Goal: Check status: Check status

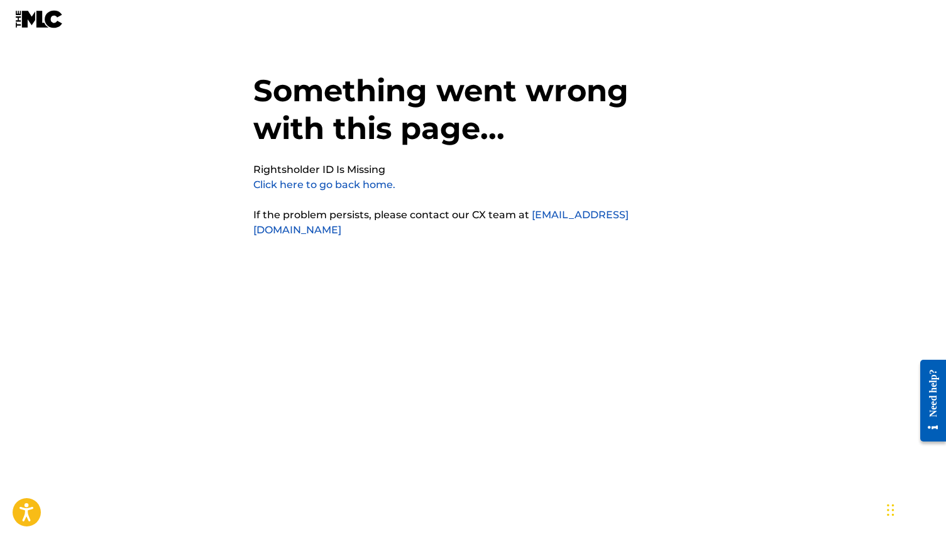
click at [258, 182] on link "Click here to go back home." at bounding box center [324, 185] width 142 height 12
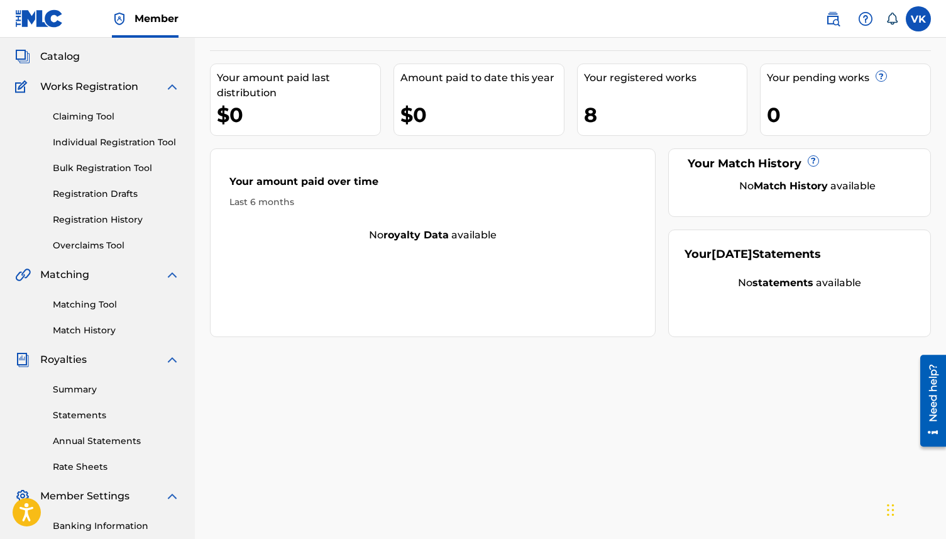
scroll to position [76, 0]
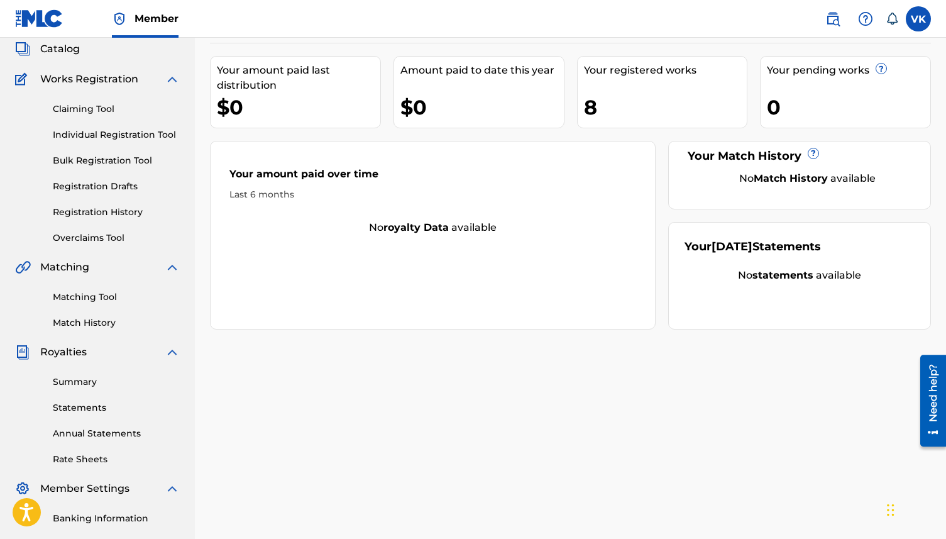
click at [78, 390] on div "Summary Statements Annual Statements Rate Sheets" at bounding box center [97, 413] width 165 height 106
click at [80, 455] on link "Rate Sheets" at bounding box center [116, 459] width 127 height 13
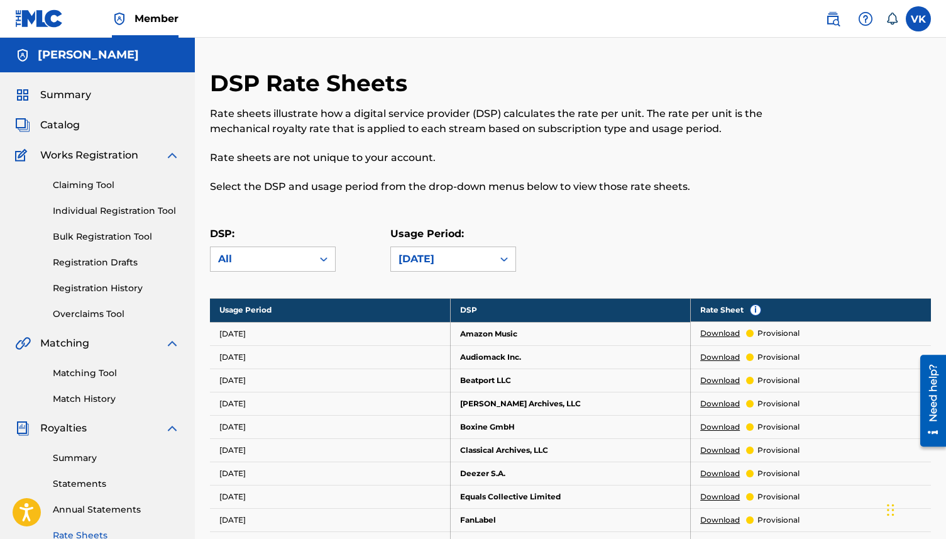
click at [77, 479] on link "Statements" at bounding box center [116, 483] width 127 height 13
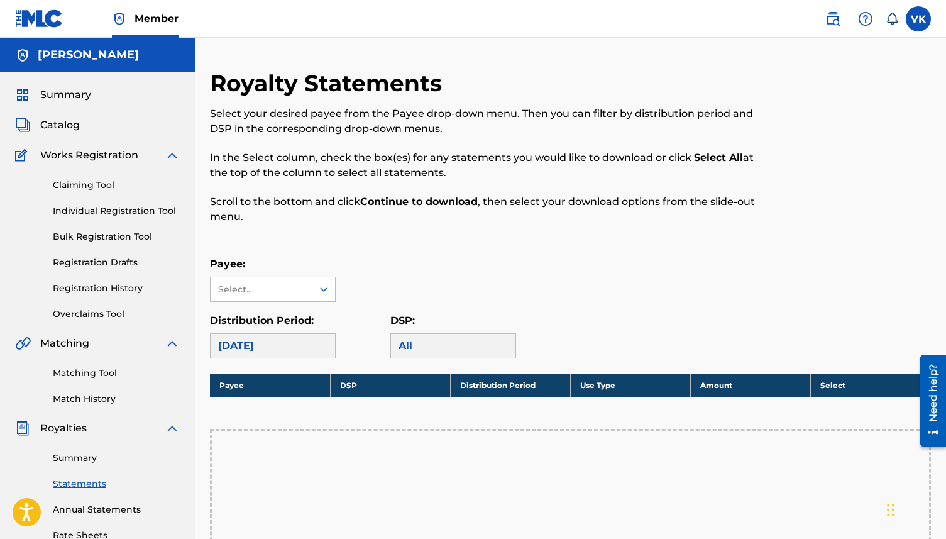
click at [91, 289] on link "Registration History" at bounding box center [116, 288] width 127 height 13
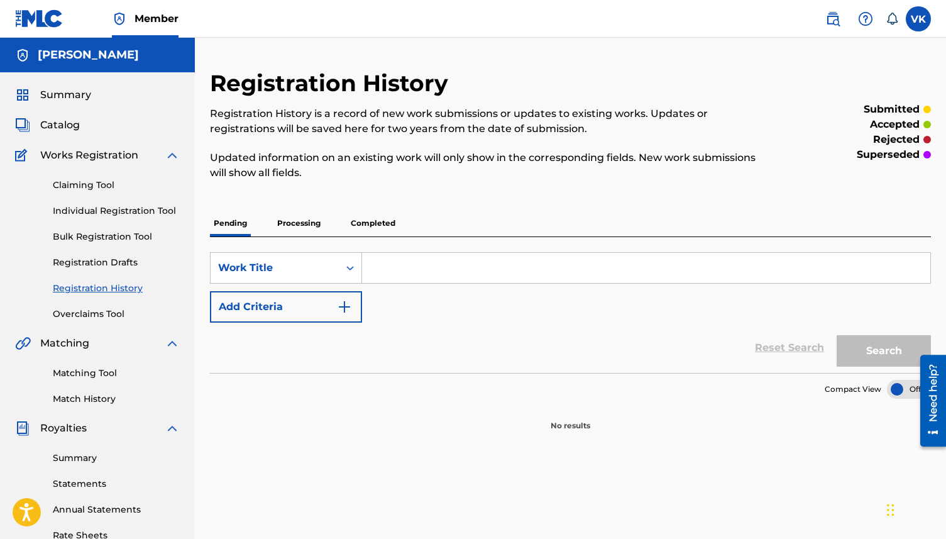
click at [362, 226] on p "Completed" at bounding box center [373, 223] width 52 height 26
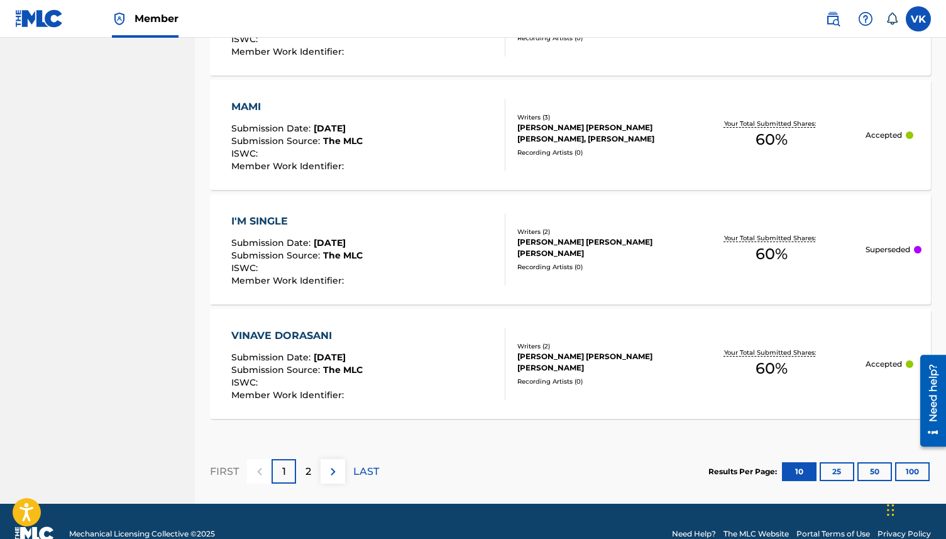
scroll to position [1203, 0]
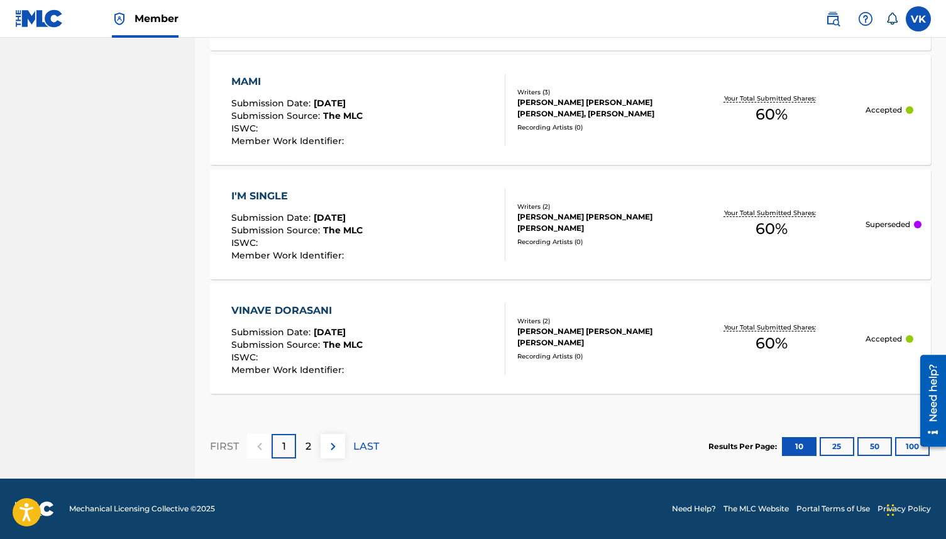
click at [314, 444] on div "2" at bounding box center [308, 446] width 25 height 25
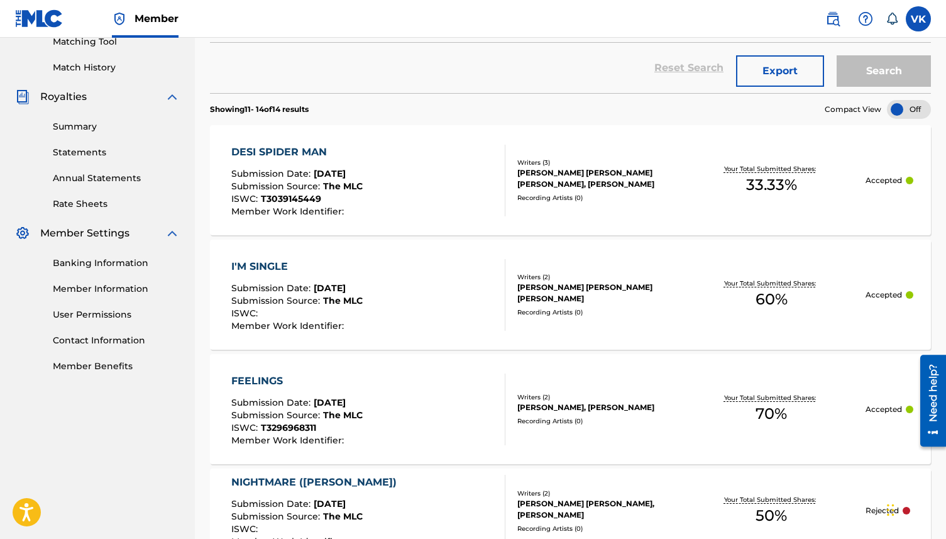
scroll to position [323, 0]
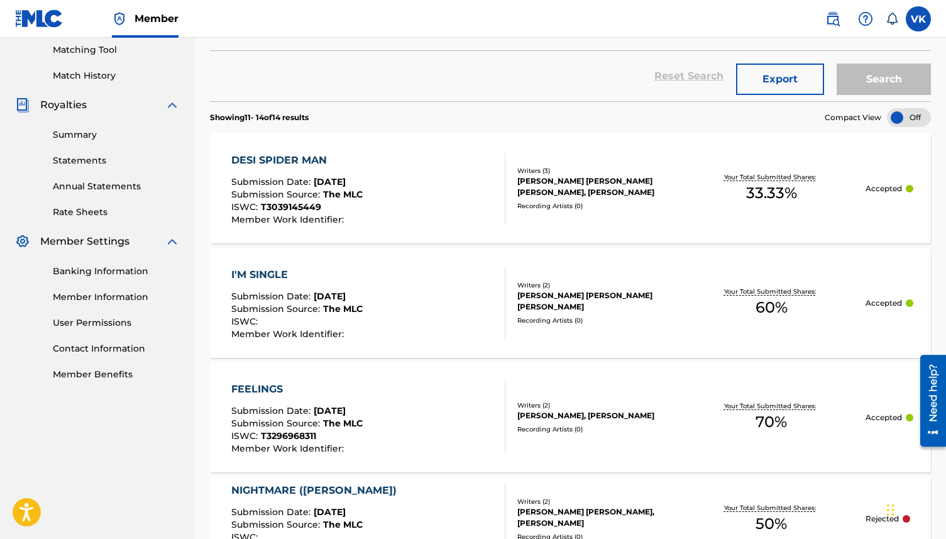
click at [896, 186] on p "Accepted" at bounding box center [884, 188] width 36 height 11
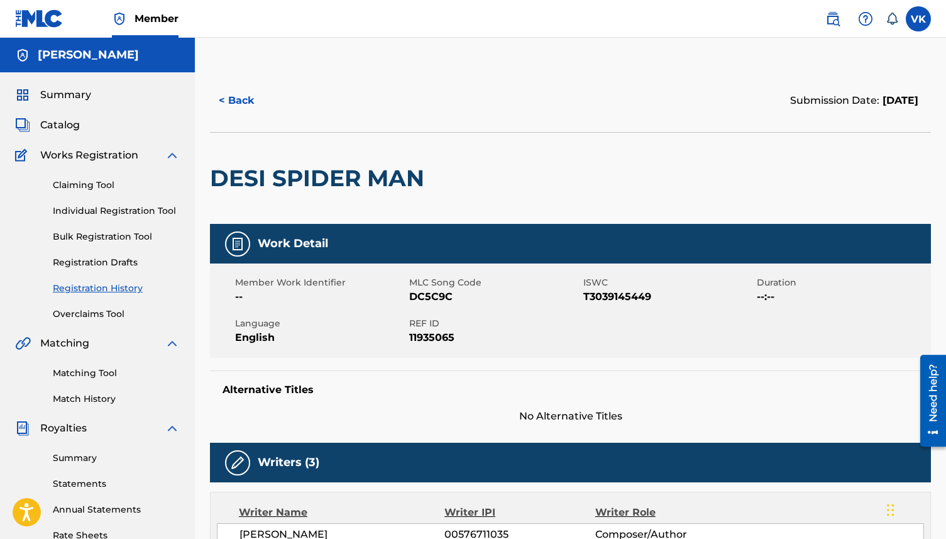
click at [79, 318] on link "Overclaims Tool" at bounding box center [116, 313] width 127 height 13
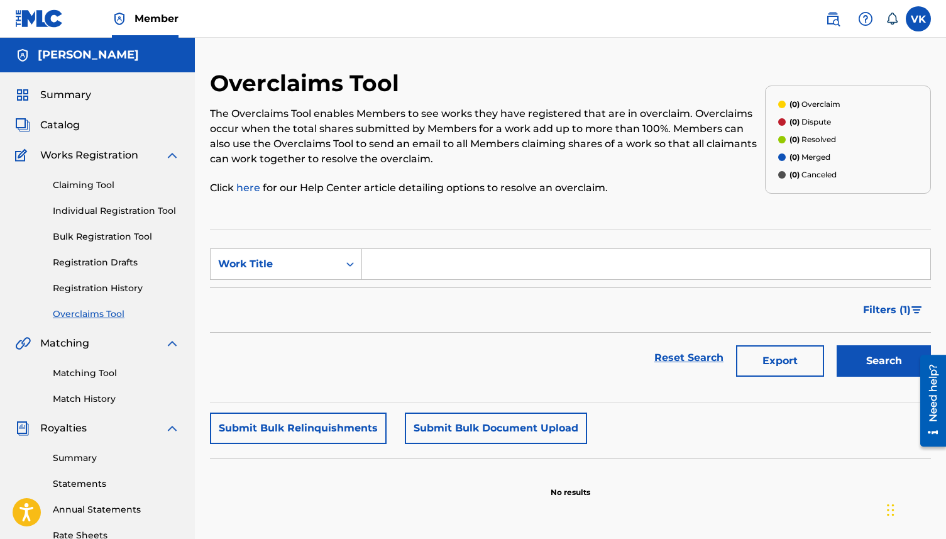
click at [101, 212] on link "Individual Registration Tool" at bounding box center [116, 210] width 127 height 13
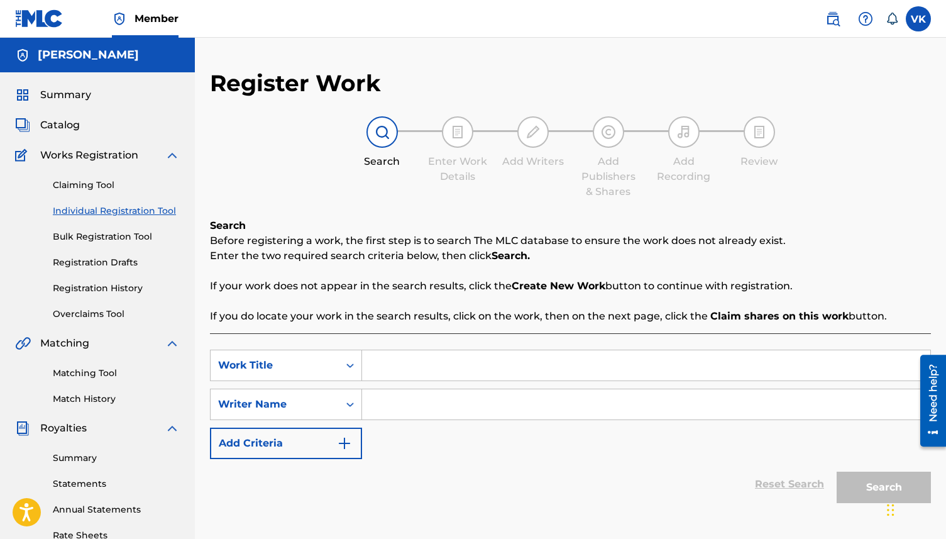
click at [99, 284] on link "Registration History" at bounding box center [116, 288] width 127 height 13
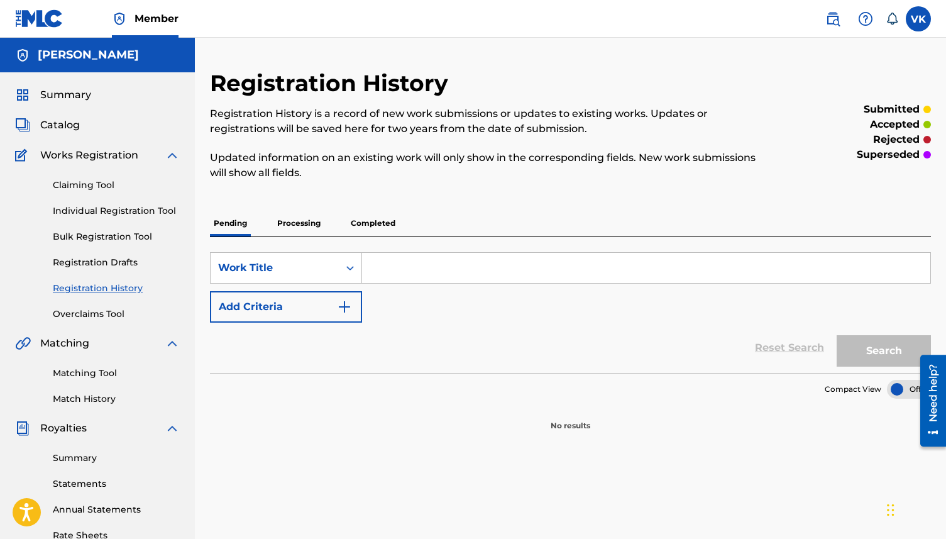
click at [305, 216] on p "Processing" at bounding box center [299, 223] width 51 height 26
click at [355, 221] on p "Completed" at bounding box center [373, 223] width 52 height 26
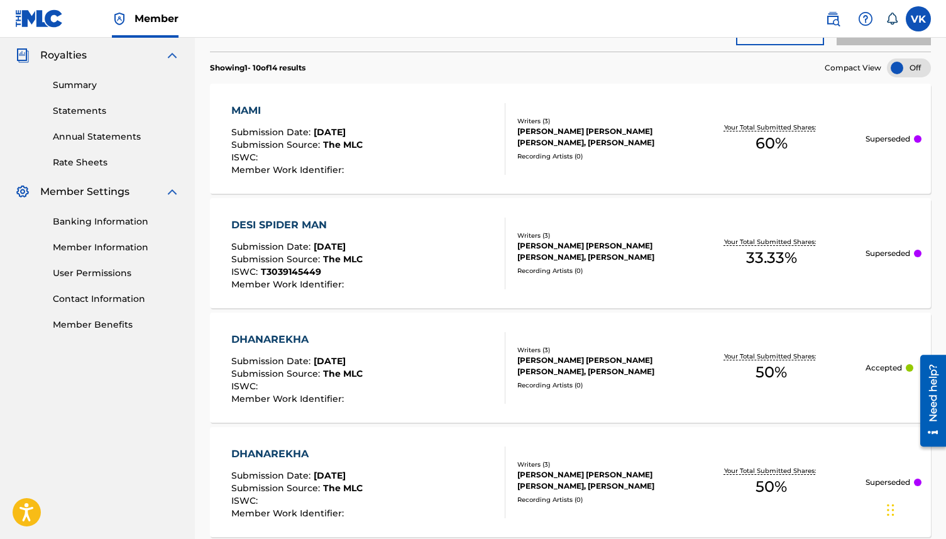
scroll to position [368, 0]
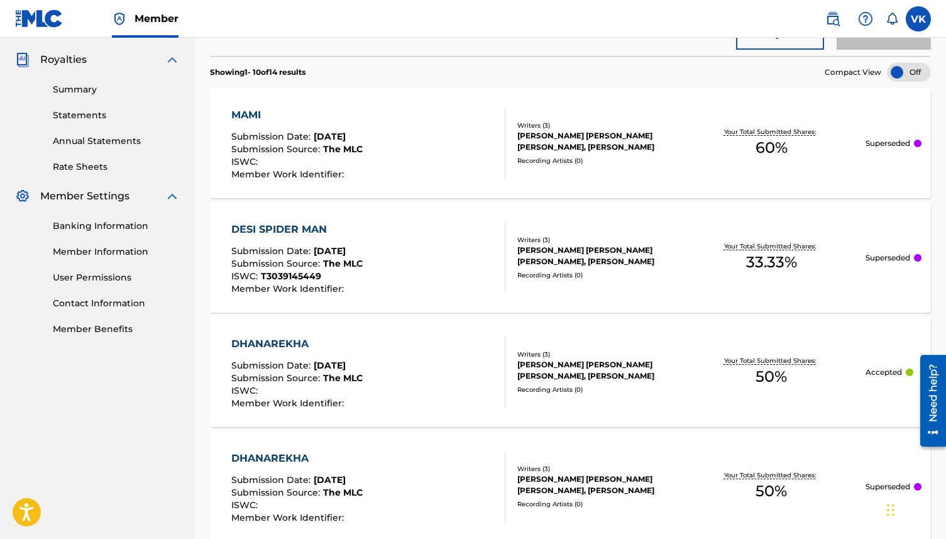
click at [550, 142] on div "JONATHAN CAMACHO, VAMSI MALLIKARJUNA KALAKUNTLA, STEVE GARCIA" at bounding box center [596, 141] width 159 height 23
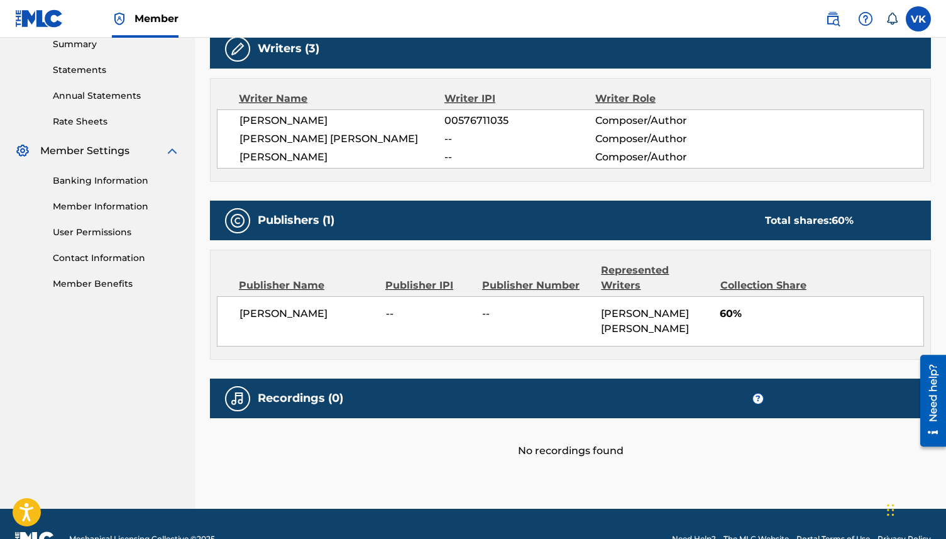
scroll to position [411, 0]
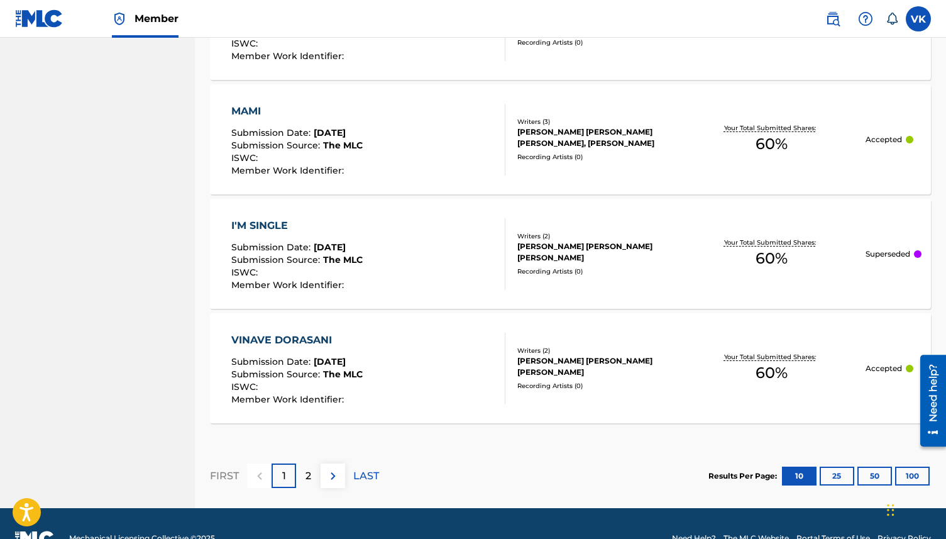
scroll to position [1203, 0]
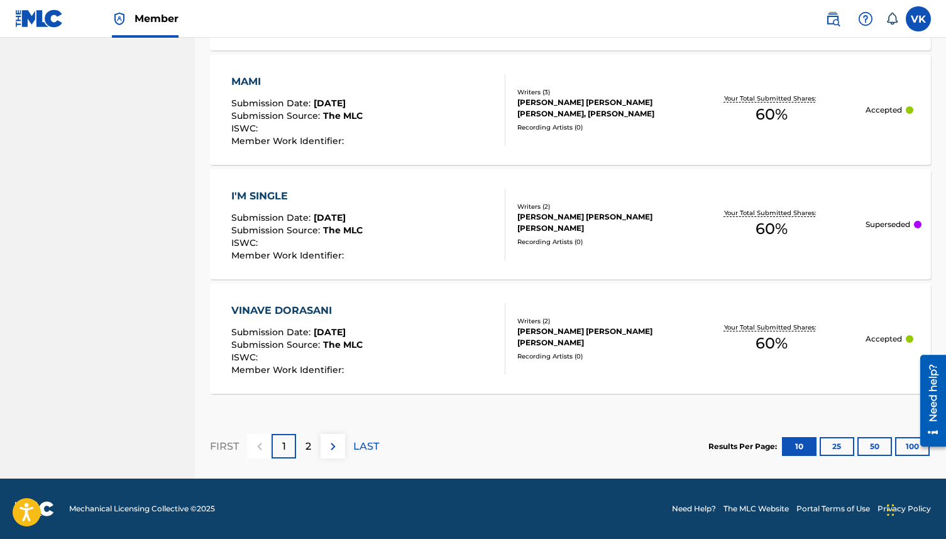
click at [386, 319] on div "VINAVE DORASANI Submission Date : Aug 13, 2025 Submission Source : The MLC ISWC…" at bounding box center [368, 339] width 274 height 72
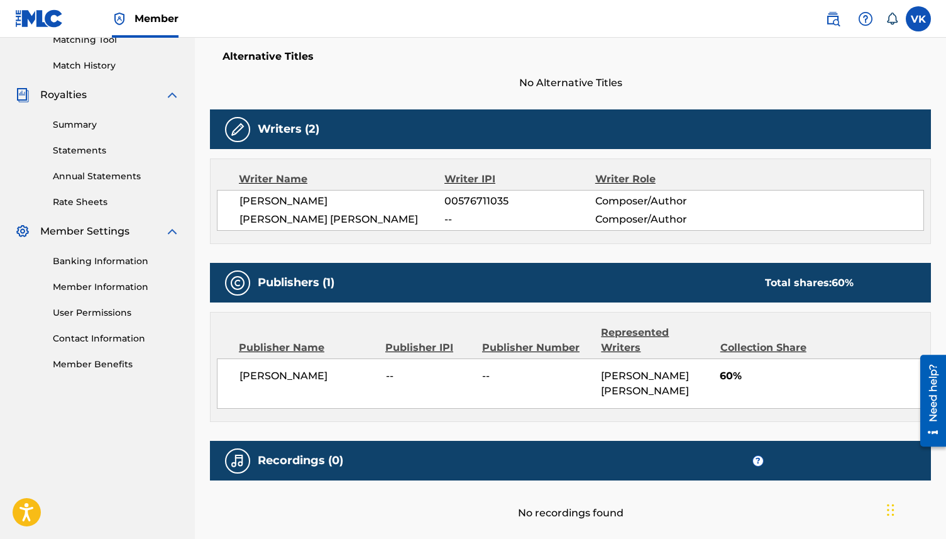
scroll to position [424, 0]
